Goal: Task Accomplishment & Management: Manage account settings

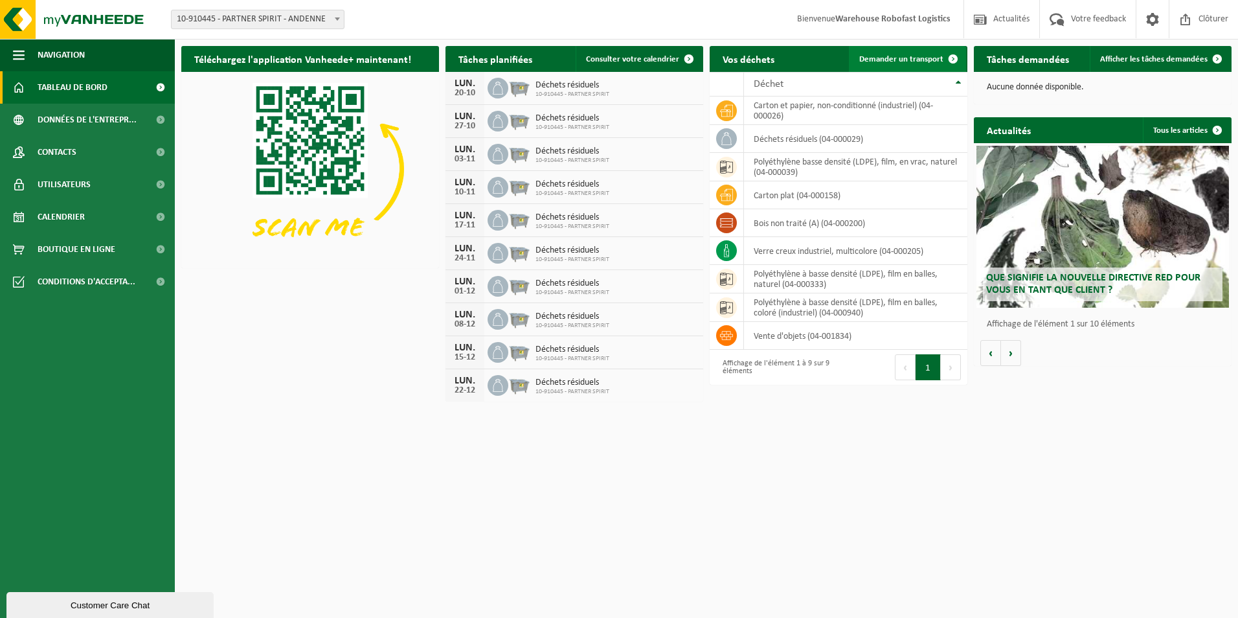
click at [894, 60] on span "Demander un transport" at bounding box center [901, 59] width 84 height 8
click at [1149, 56] on span "Afficher les tâches demandées" at bounding box center [1153, 59] width 107 height 8
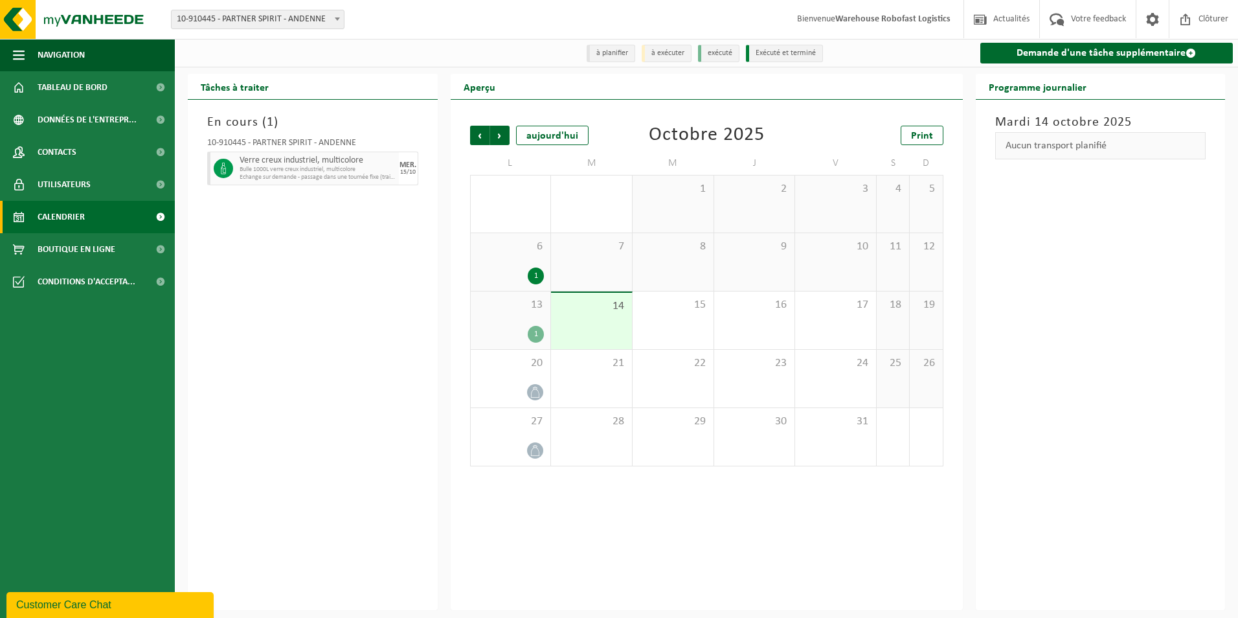
click at [276, 256] on div "En cours ( 1 ) 10-910445 - PARTNER SPIRIT - ANDENNE Verre creux industriel, mul…" at bounding box center [313, 355] width 250 height 510
